Goal: Task Accomplishment & Management: Manage account settings

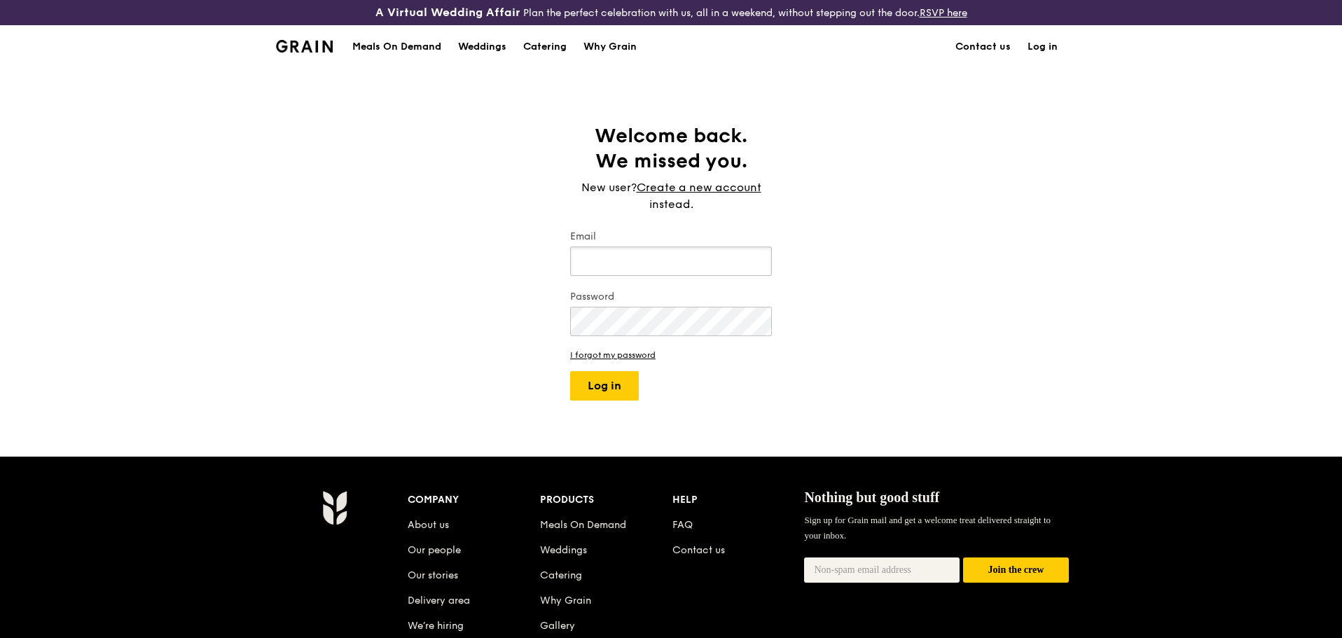
click at [729, 273] on input "Email" at bounding box center [671, 261] width 202 height 29
type input "alvin@grain.com.sg"
click at [624, 394] on button "Log in" at bounding box center [604, 385] width 69 height 29
select select "100"
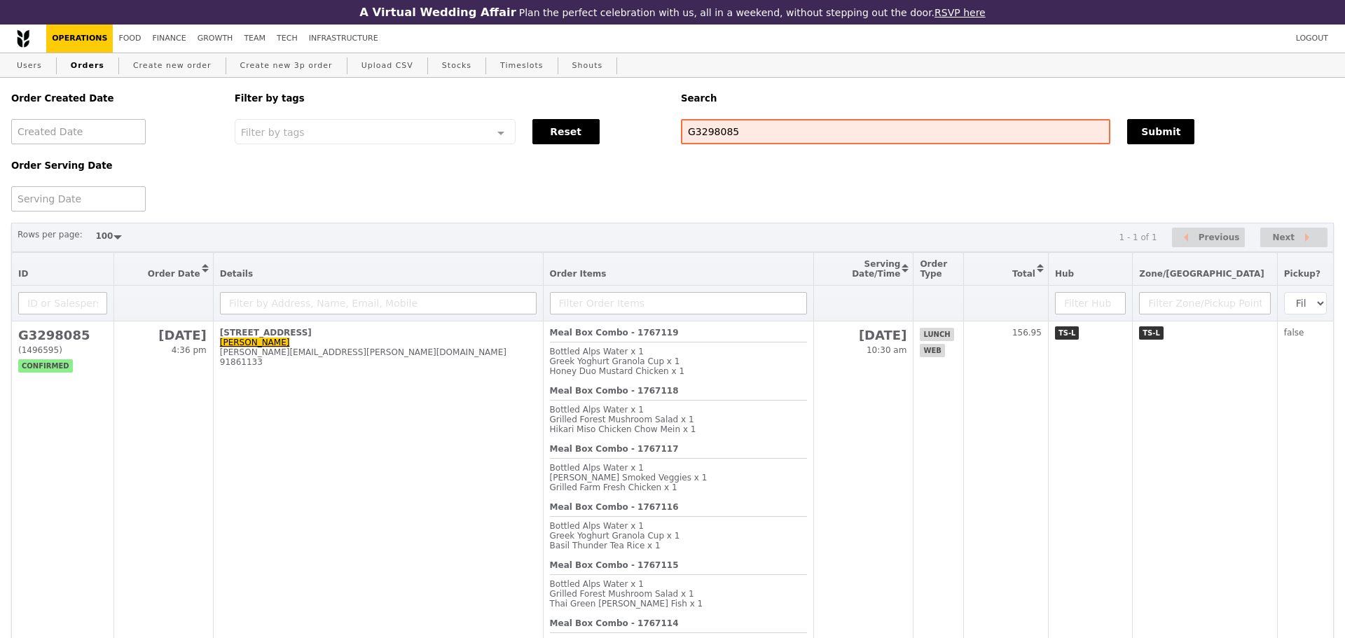
select select "100"
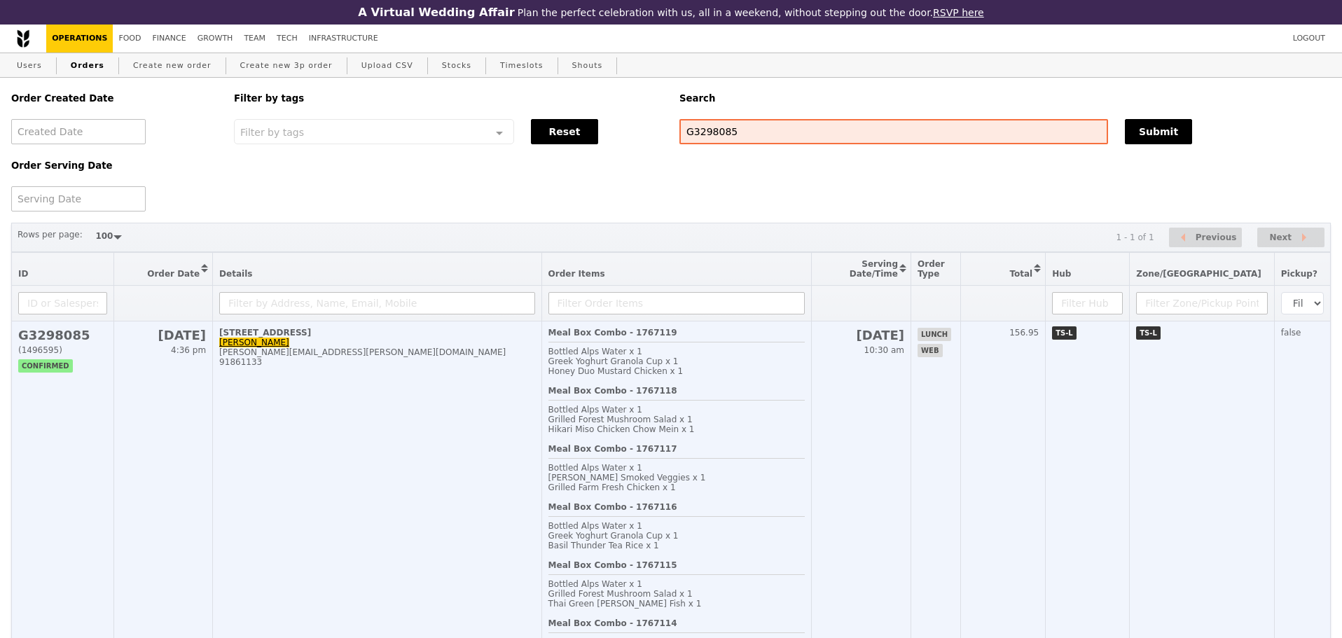
click at [700, 366] on div "Greek Yoghurt Granola Cup x 1" at bounding box center [677, 362] width 256 height 10
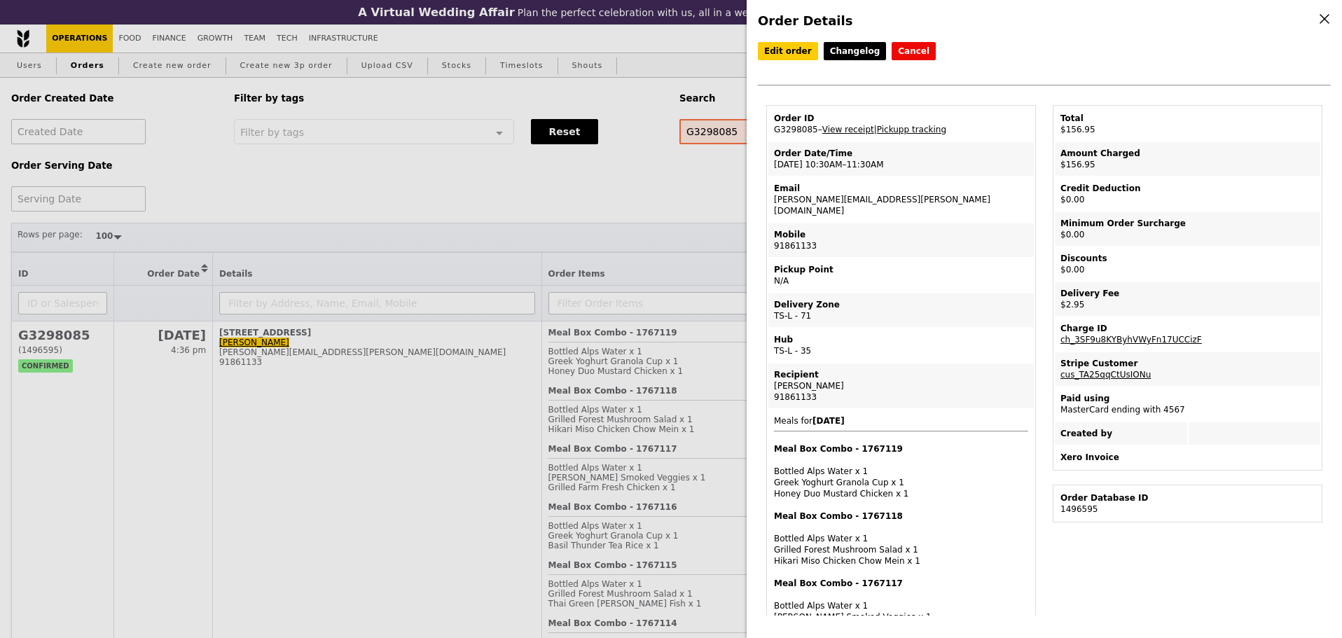
click at [1007, 268] on td "Pickup Point N/A" at bounding box center [902, 276] width 266 height 34
click at [924, 135] on link "Pickupp tracking" at bounding box center [911, 130] width 69 height 10
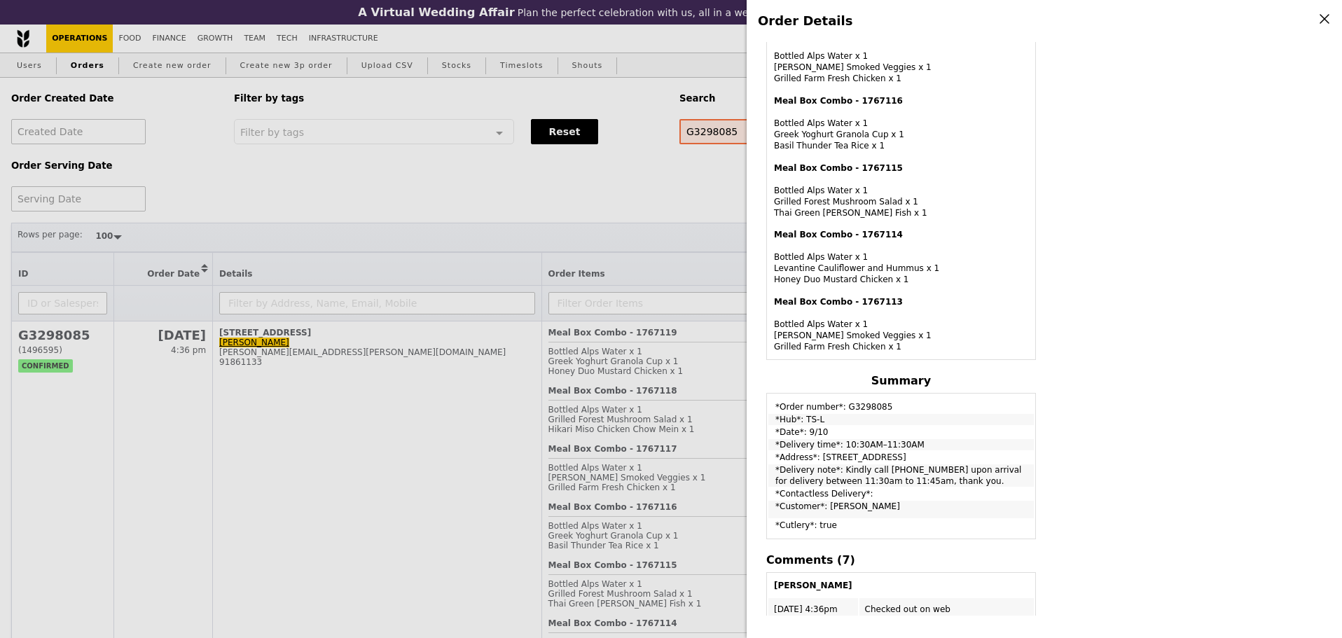
scroll to position [584, 0]
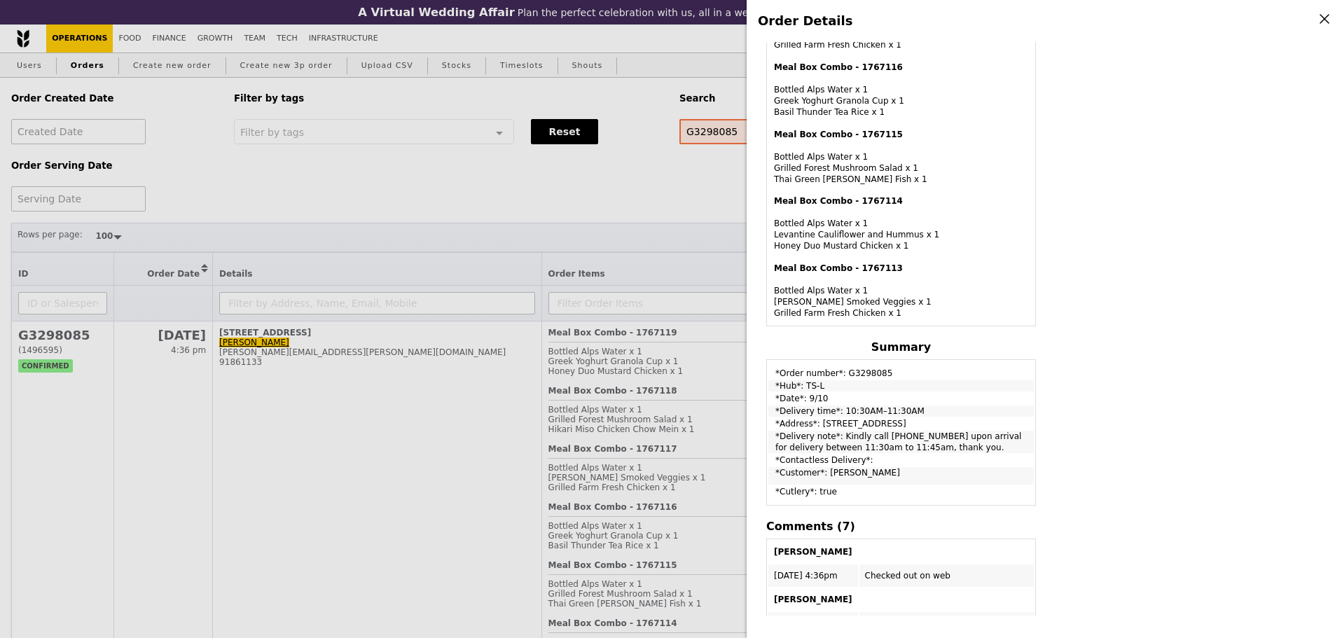
click at [1039, 436] on div "Order ID G3298085 – View receipt | Pickupp tracking Order Date/Time [DATE] 10:3…" at bounding box center [901, 275] width 287 height 1508
click at [1237, 282] on div "Edit order Changelog Cancel Order ID G3298085 – View receipt | Pickupp tracking…" at bounding box center [1044, 329] width 573 height 574
click at [1049, 341] on div "Edit order Changelog Cancel Order ID G3298085 – View receipt | Pickupp tracking…" at bounding box center [1044, 329] width 573 height 574
click at [1056, 337] on div "Edit order Changelog Cancel Order ID G3298085 – View receipt | Pickupp tracking…" at bounding box center [1044, 329] width 573 height 574
click at [1066, 320] on div "Edit order Changelog Cancel Order ID G3298085 – View receipt | Pickupp tracking…" at bounding box center [1044, 329] width 573 height 574
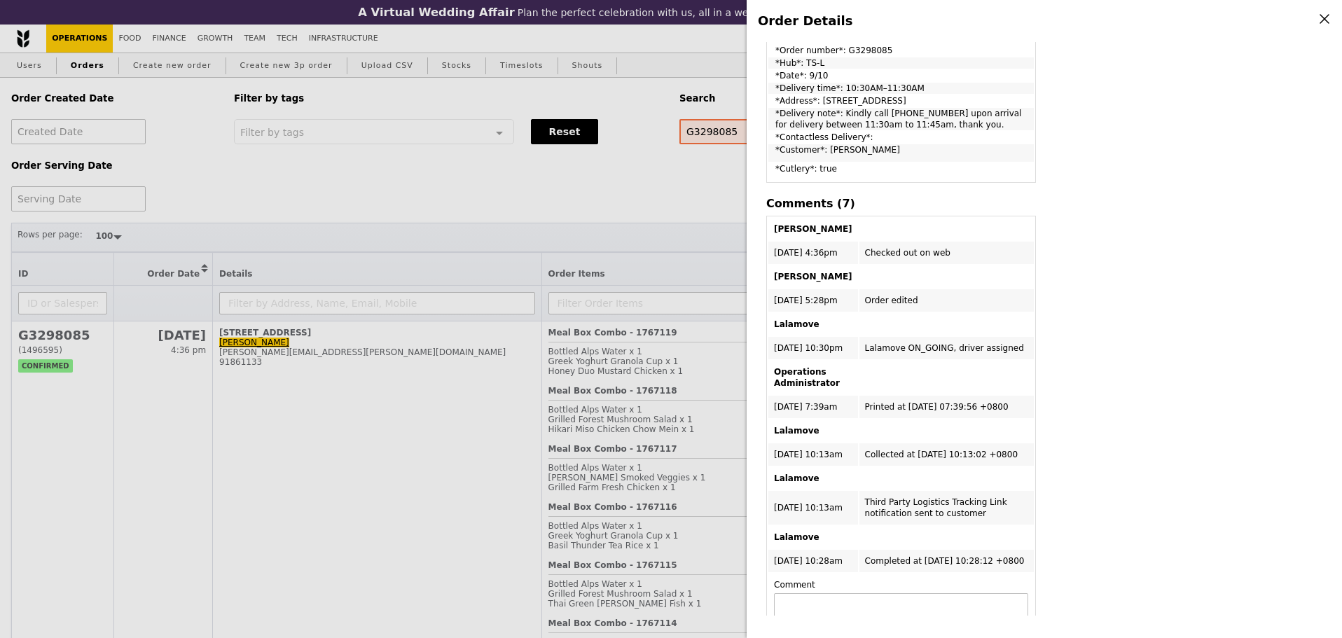
scroll to position [934, 0]
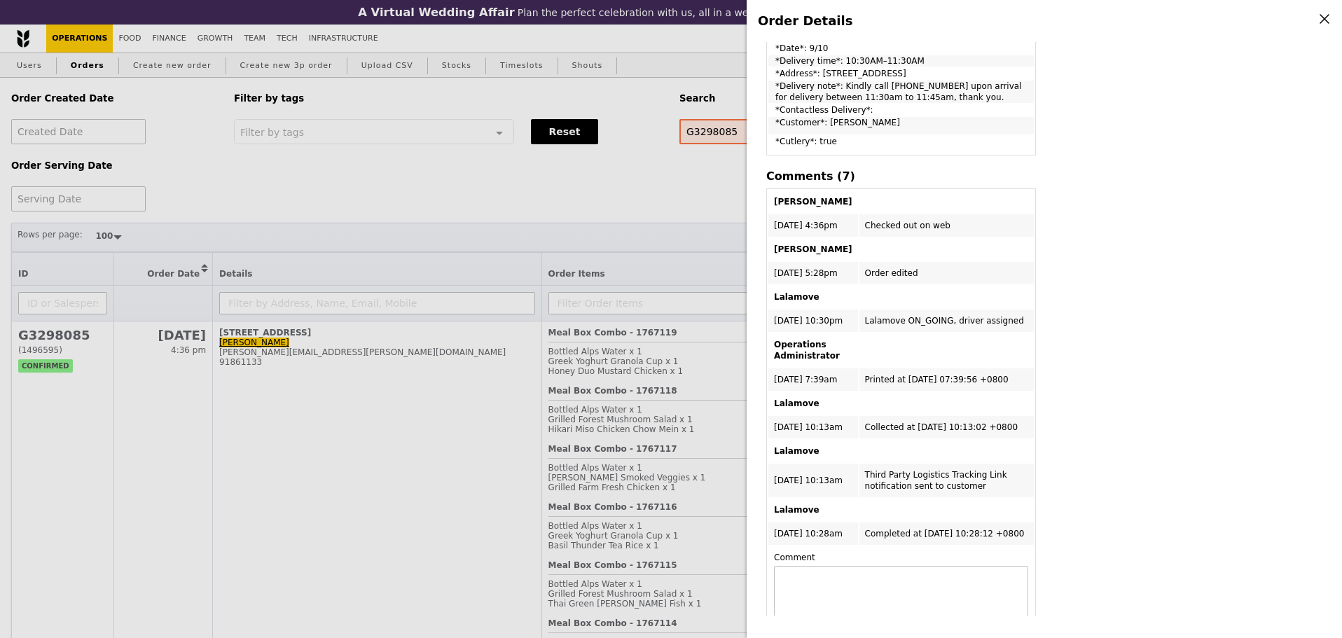
click at [1073, 309] on div "Edit order Changelog Cancel Order ID G3298085 – View receipt | Pickupp tracking…" at bounding box center [1044, 329] width 573 height 574
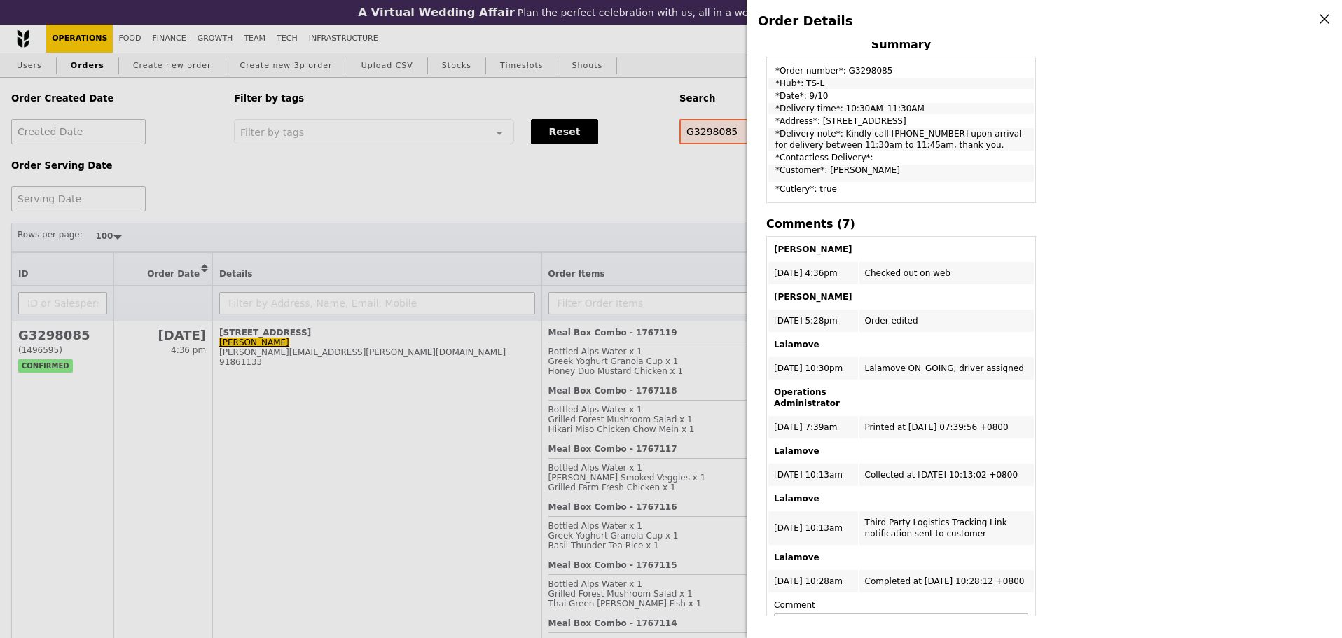
scroll to position [818, 0]
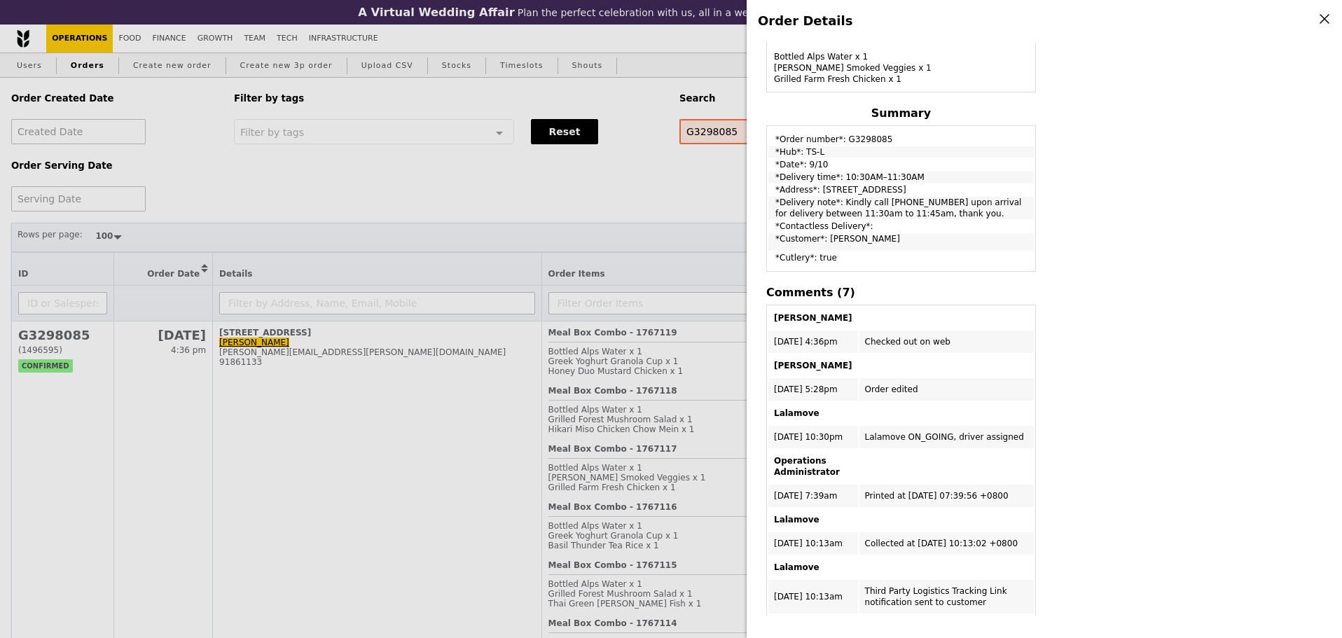
click at [1071, 330] on div "Edit order Changelog Cancel Order ID G3298085 – View receipt | Pickupp tracking…" at bounding box center [1044, 329] width 573 height 574
click at [1054, 319] on div "Edit order Changelog Cancel Order ID G3298085 – View receipt | Pickupp tracking…" at bounding box center [1044, 329] width 573 height 574
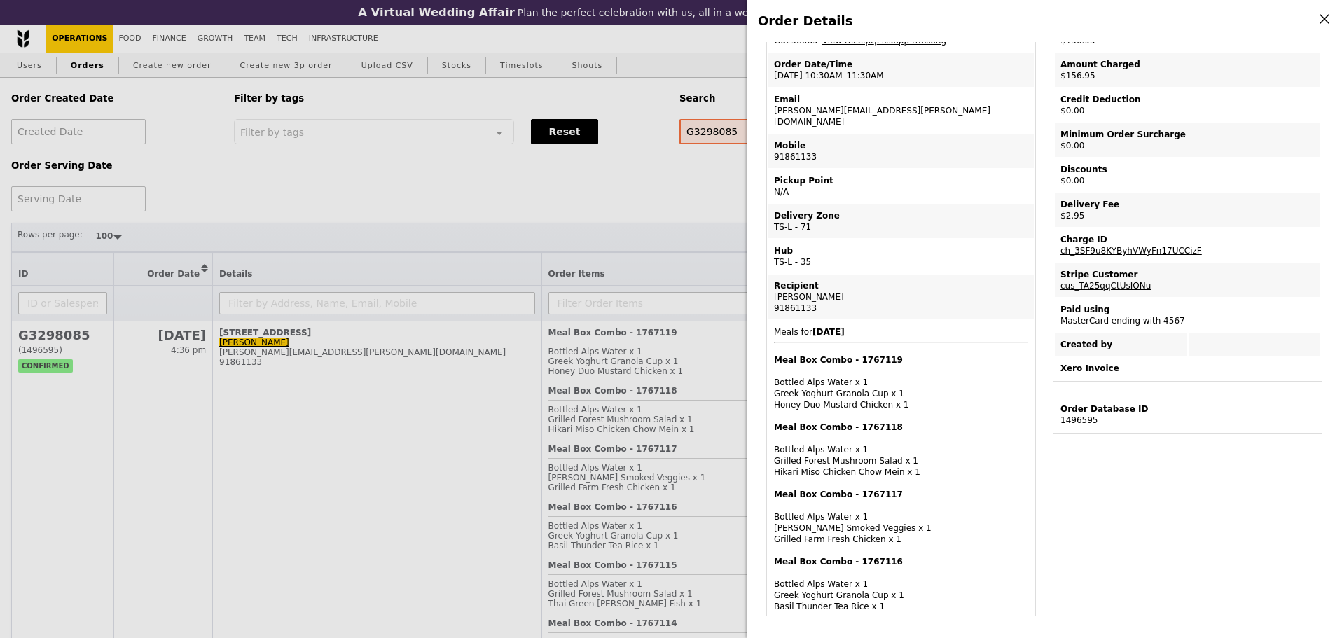
scroll to position [0, 0]
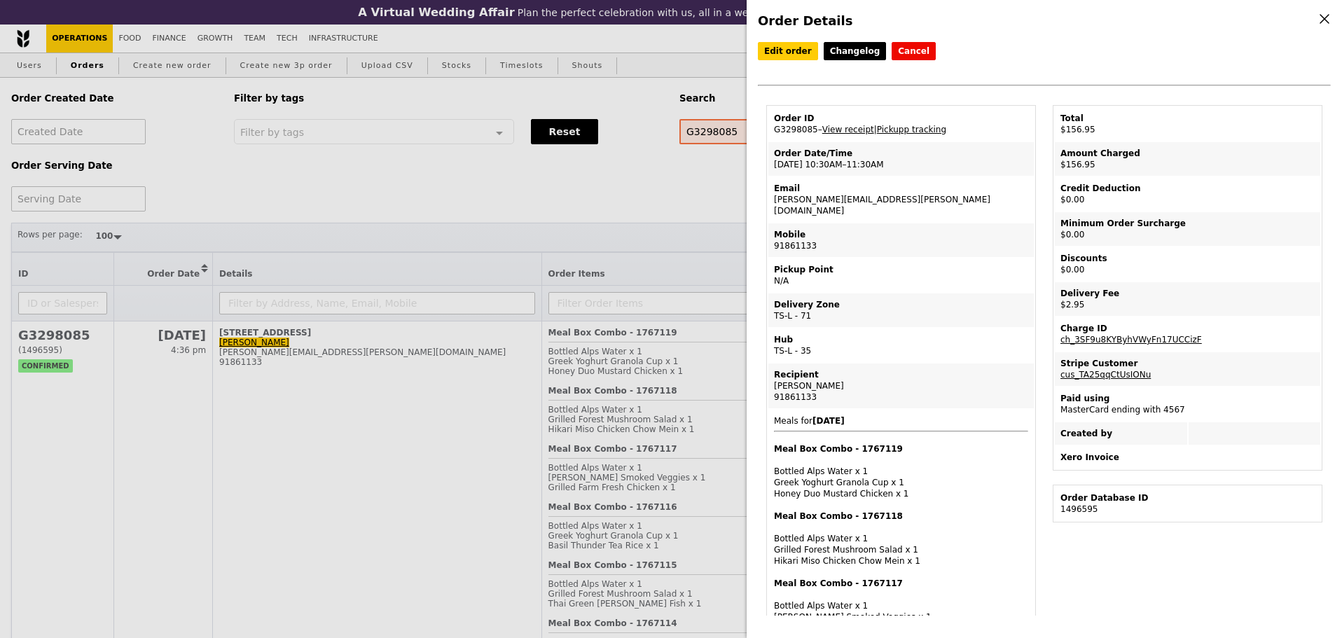
click at [1319, 16] on icon at bounding box center [1325, 19] width 13 height 13
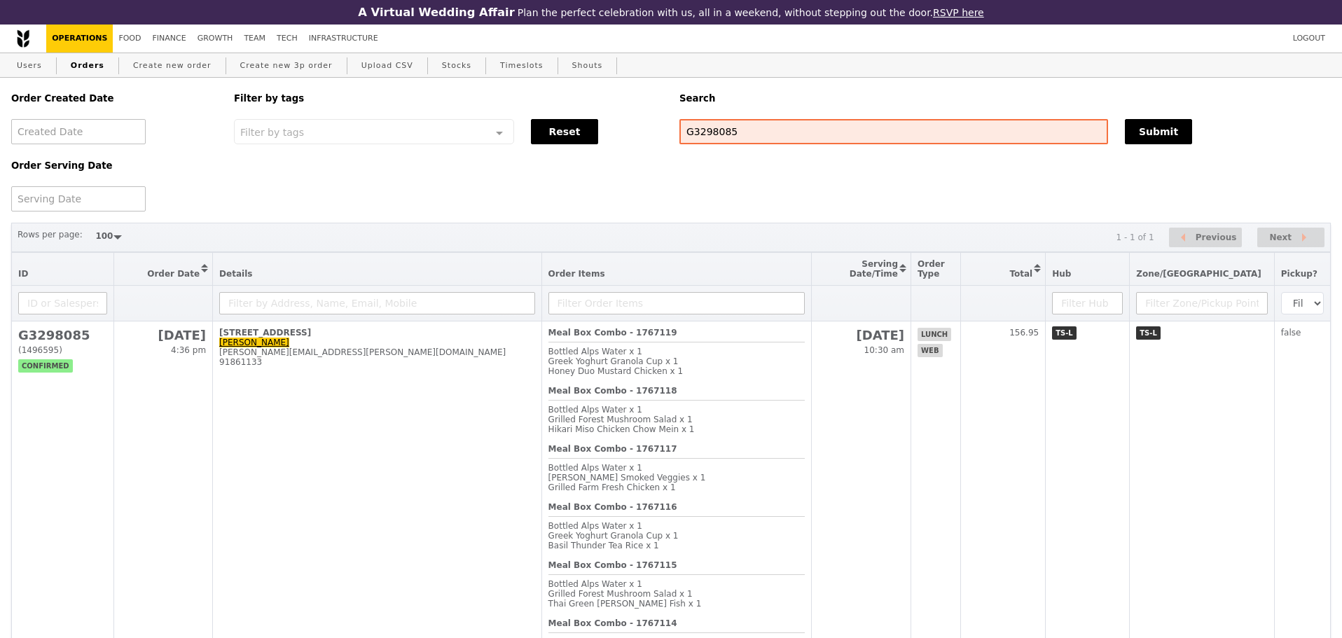
click at [927, 212] on div "Order Created Date Order Serving Date Filter by tags Filter by tags Meal_Plan W…" at bounding box center [671, 145] width 1337 height 134
click at [927, 210] on div "Order Created Date Order Serving Date Filter by tags Filter by tags Meal_Plan W…" at bounding box center [671, 145] width 1337 height 134
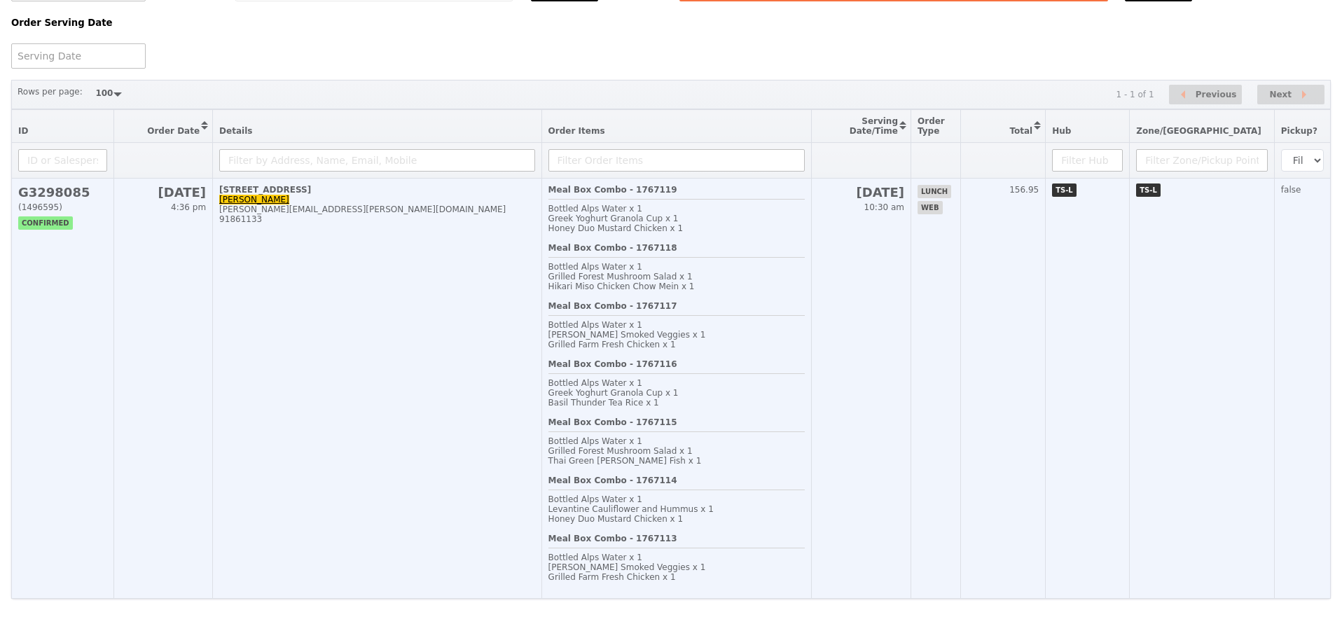
scroll to position [218, 0]
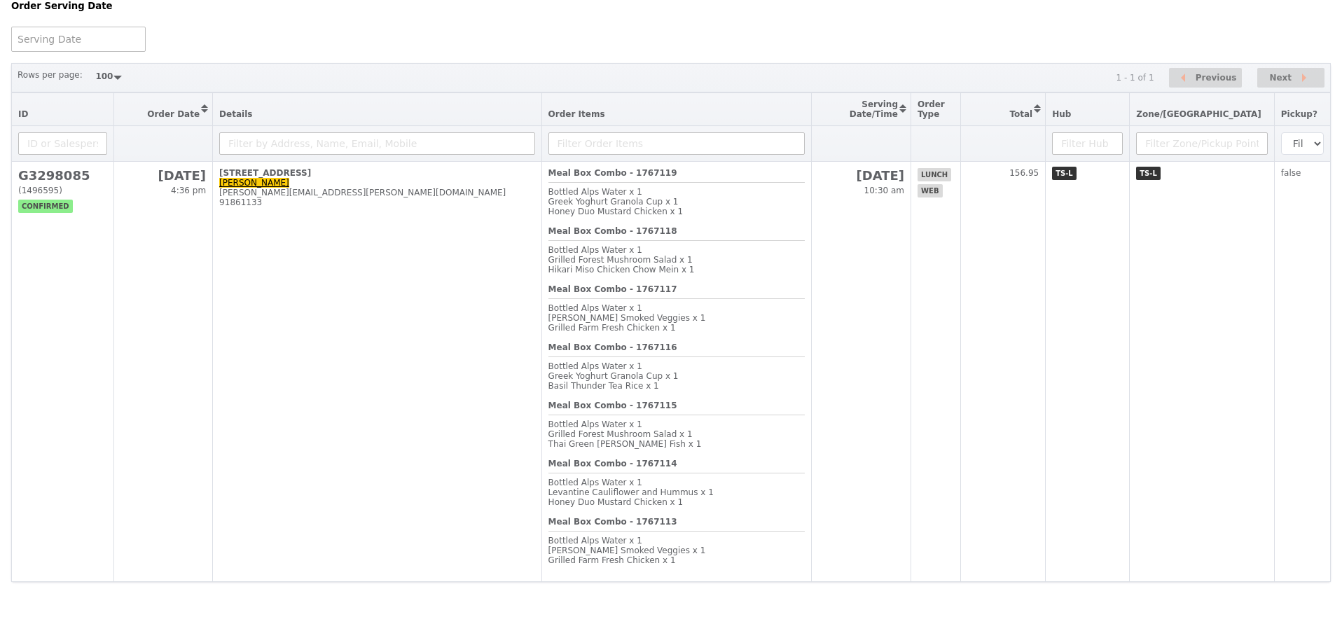
click at [811, 93] on th "Order Items" at bounding box center [677, 109] width 270 height 33
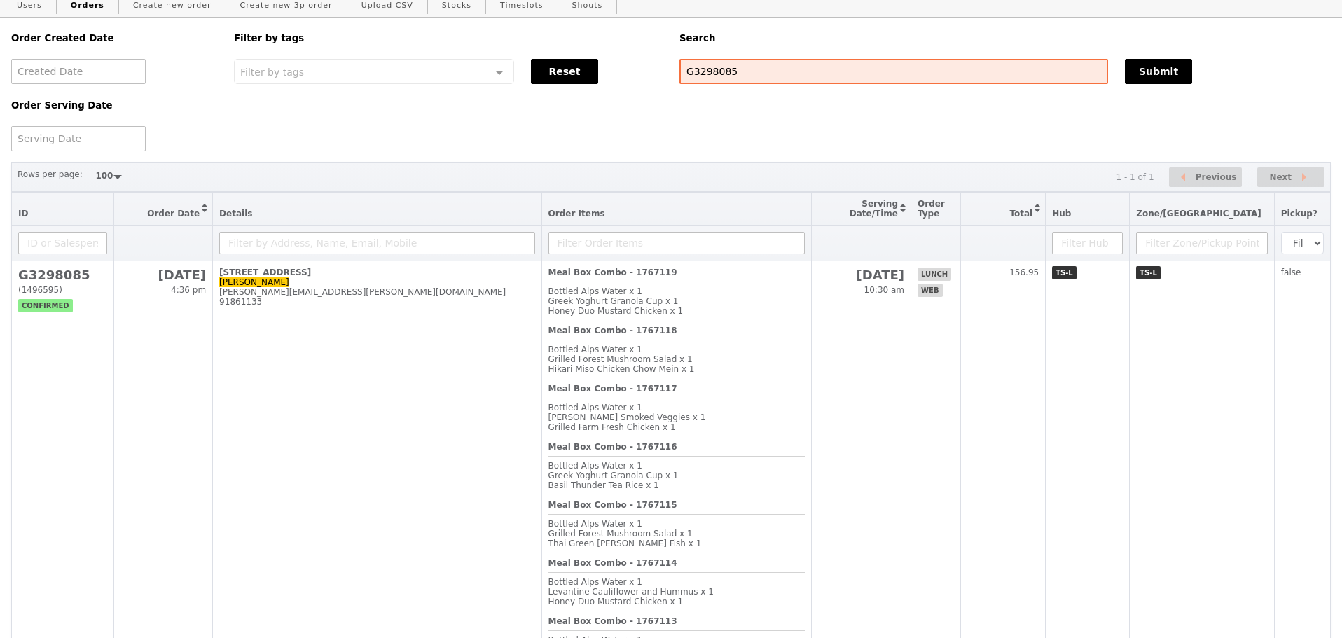
scroll to position [0, 0]
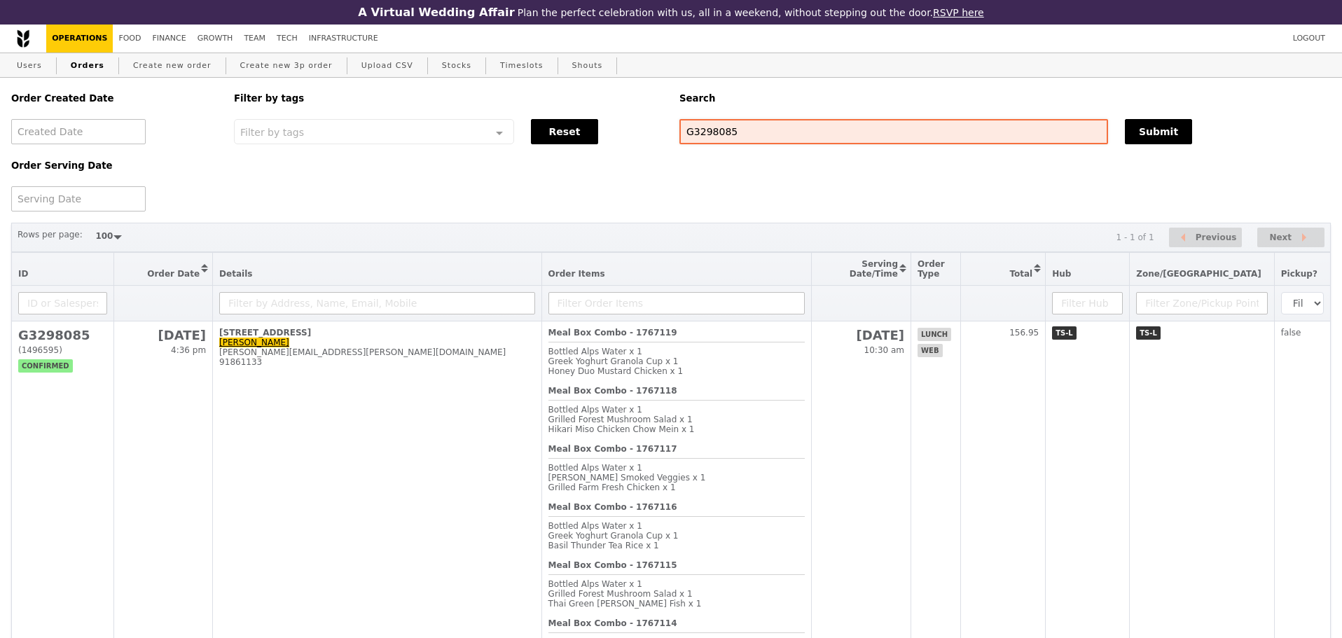
click at [778, 151] on div "Order Created Date Order Serving Date Filter by tags Filter by tags Meal_Plan W…" at bounding box center [671, 145] width 1337 height 134
